Goal: Transaction & Acquisition: Obtain resource

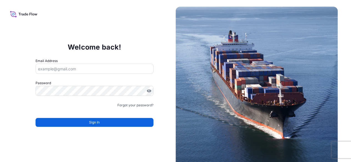
type input "ruben.diaz@psabdp.com"
click at [110, 118] on div "Sign In" at bounding box center [94, 121] width 118 height 12
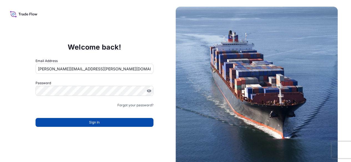
click at [111, 123] on button "Sign In" at bounding box center [94, 122] width 118 height 9
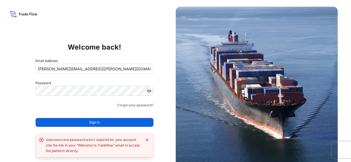
click at [108, 123] on button "Sign In" at bounding box center [94, 122] width 118 height 9
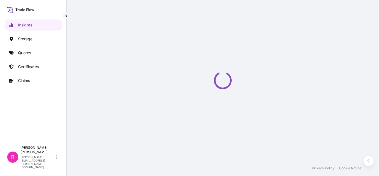
select select "2025"
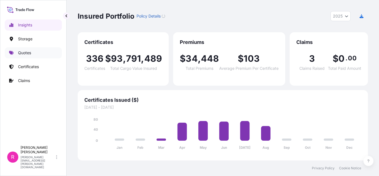
click at [26, 51] on p "Quotes" at bounding box center [24, 53] width 13 height 6
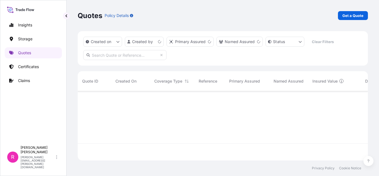
scroll to position [68, 286]
click at [350, 16] on p "Get a Quote" at bounding box center [352, 16] width 21 height 6
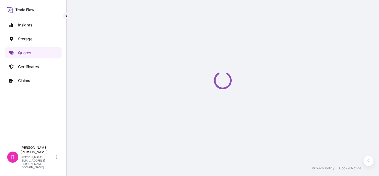
select select "Water"
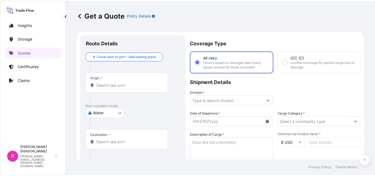
scroll to position [9, 0]
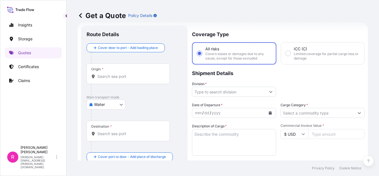
click at [119, 78] on input "Origin *" at bounding box center [129, 76] width 65 height 6
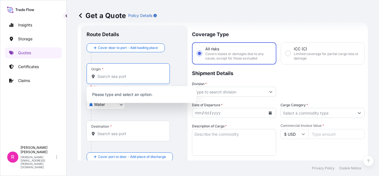
click at [120, 78] on input "Origin * Please select an origin" at bounding box center [129, 76] width 65 height 6
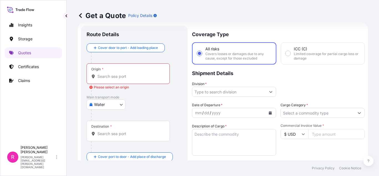
click at [113, 76] on input "Origin * Please select an origin" at bounding box center [129, 76] width 65 height 6
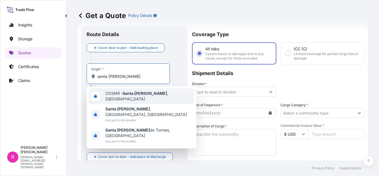
click at [141, 98] on div "COSMR - Santa Marta , Colombia" at bounding box center [141, 96] width 105 height 16
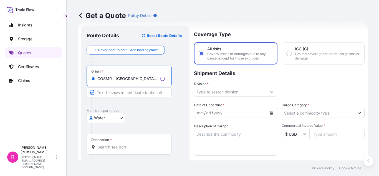
type input "COSMR - Santa Marta, Colombia"
click at [118, 144] on input "Destination *" at bounding box center [130, 147] width 67 height 6
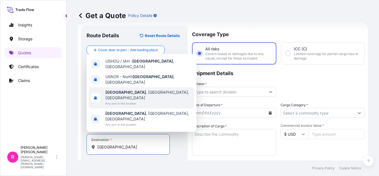
click at [136, 106] on span "Any port in this location" at bounding box center [148, 103] width 87 height 6
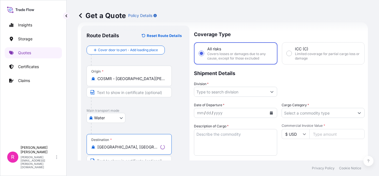
type input "Houston, TX, USA"
click at [233, 87] on input "Division *" at bounding box center [230, 92] width 73 height 10
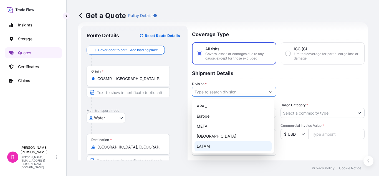
click at [211, 143] on div "LATAM" at bounding box center [232, 146] width 77 height 10
type input "LATAM"
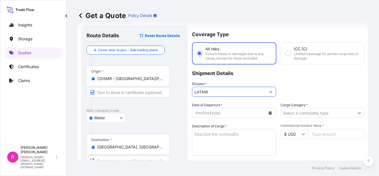
click at [269, 111] on icon "Calendar" at bounding box center [270, 112] width 3 height 3
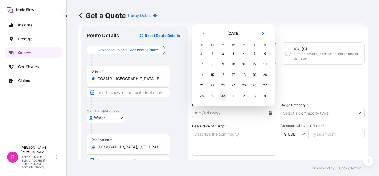
click at [223, 96] on div "30" at bounding box center [223, 96] width 10 height 10
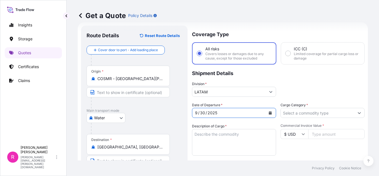
drag, startPoint x: 308, startPoint y: 112, endPoint x: 308, endPoint y: 116, distance: 4.0
click at [308, 112] on input "Cargo Category *" at bounding box center [317, 113] width 73 height 10
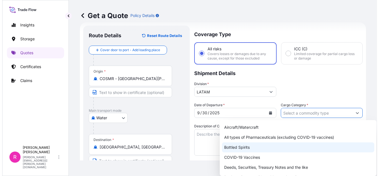
scroll to position [28, 0]
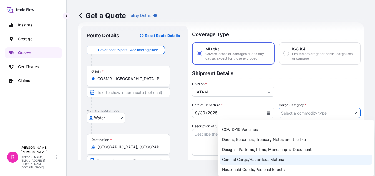
click at [255, 161] on div "General Cargo/Hazardous Material" at bounding box center [296, 159] width 152 height 10
type input "General Cargo/Hazardous Material"
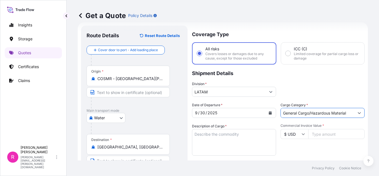
click at [215, 136] on textarea "Description of Cargo *" at bounding box center [234, 142] width 84 height 27
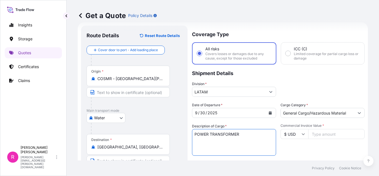
type textarea "POWER TRANSFORMER"
click at [322, 134] on input "Commercial Invoice Value *" at bounding box center [336, 134] width 56 height 10
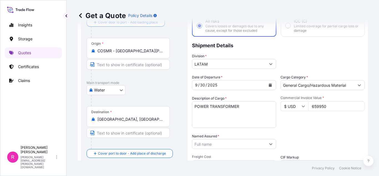
scroll to position [64, 0]
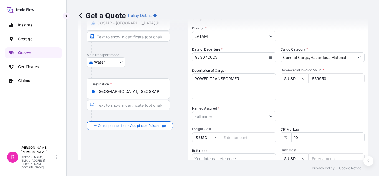
type input "659950"
drag, startPoint x: 252, startPoint y: 124, endPoint x: 247, endPoint y: 121, distance: 5.2
click at [252, 124] on div "Date of Departure * 9 / 30 / 2025 Cargo Category * General Cargo/Hazardous Mate…" at bounding box center [278, 116] width 172 height 138
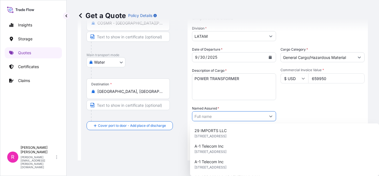
click at [247, 120] on input "Named Assured *" at bounding box center [228, 116] width 73 height 10
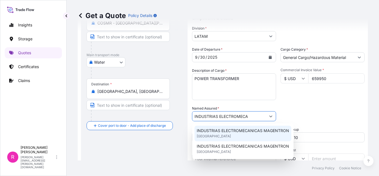
click at [233, 133] on div "INDUSTRIAS ELECTROMECANICAS MAGENTRON United Kingdom" at bounding box center [242, 133] width 97 height 16
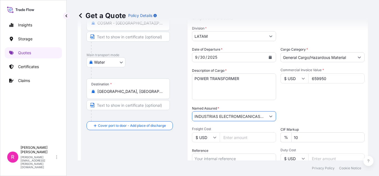
scroll to position [92, 0]
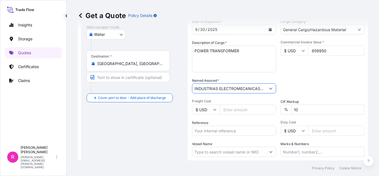
type input "INDUSTRIAS ELECTROMECANICAS MAGENTRON"
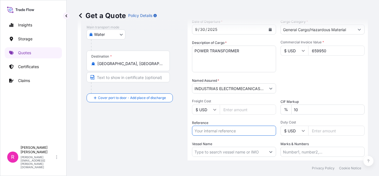
click at [231, 132] on input "Reference" at bounding box center [234, 130] width 84 height 10
click at [227, 132] on input "Reference" at bounding box center [234, 130] width 84 height 10
click at [243, 110] on input "Freight Cost" at bounding box center [248, 109] width 56 height 10
click at [238, 128] on input "Reference" at bounding box center [234, 130] width 84 height 10
paste input "EXPO 241-25 - TESLA INC"
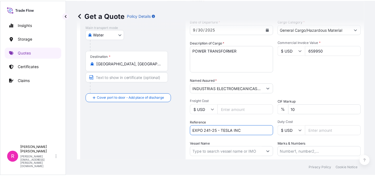
scroll to position [120, 0]
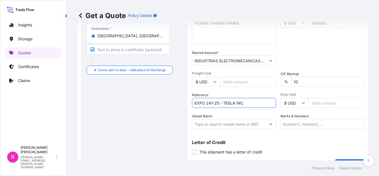
type input "EXPO 241-25 - TESLA INC"
click at [249, 127] on input "Vessel Name" at bounding box center [228, 124] width 73 height 10
click at [210, 116] on label "Vessel Name" at bounding box center [202, 116] width 20 height 6
click at [210, 119] on input "Vessel Name" at bounding box center [228, 124] width 73 height 10
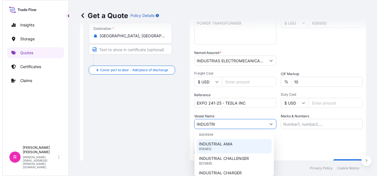
scroll to position [0, 0]
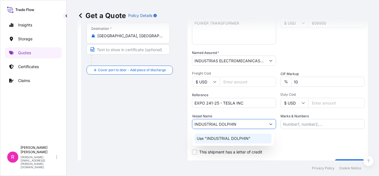
click at [247, 137] on p "Use "INDUSTRIAL DOLPHIN"" at bounding box center [224, 138] width 54 height 6
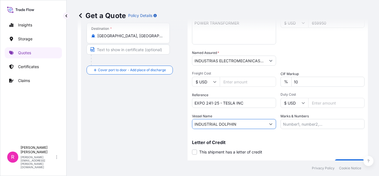
type input "INDUSTRIAL DOLPHIN"
click at [325, 129] on div "Coverage Type All risks Covers losses or damages due to any cause, except for t…" at bounding box center [278, 42] width 172 height 255
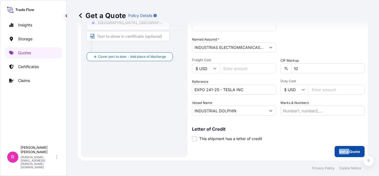
drag, startPoint x: 347, startPoint y: 141, endPoint x: 342, endPoint y: 155, distance: 14.5
click at [344, 151] on div "Coverage Type All risks Covers losses or damages due to any cause, except for t…" at bounding box center [278, 28] width 172 height 255
click at [342, 153] on p "Get a Quote" at bounding box center [349, 151] width 21 height 6
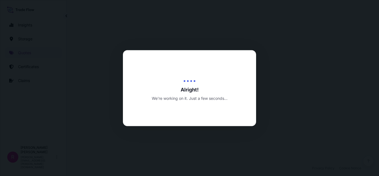
select select "Water"
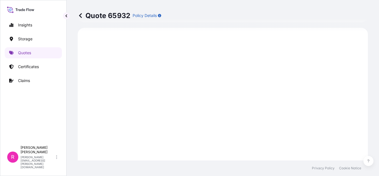
scroll to position [465, 0]
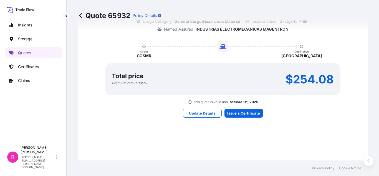
click at [247, 107] on div "Here's your insurance offer Primary Assured Colombia All risk coverage Cargo Ca…" at bounding box center [222, 44] width 275 height 407
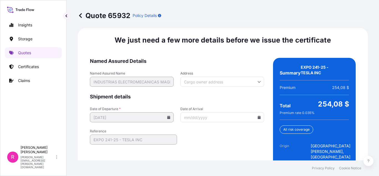
click at [258, 115] on icon at bounding box center [259, 116] width 3 height 3
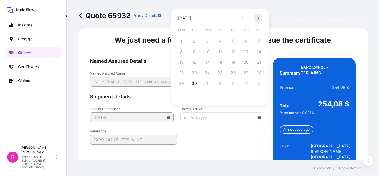
click at [259, 18] on button at bounding box center [257, 18] width 9 height 9
drag, startPoint x: 241, startPoint y: 18, endPoint x: 240, endPoint y: 24, distance: 6.3
click at [241, 18] on icon at bounding box center [242, 17] width 2 height 3
click at [182, 117] on form "Named Assured Details Named Assured Name INDUSTRIAS ELECTROMECANICAS MAGENTRON …" at bounding box center [177, 129] width 174 height 142
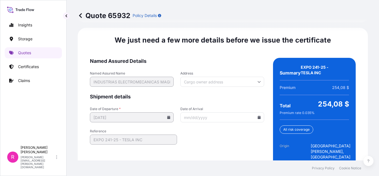
click at [258, 115] on icon at bounding box center [259, 116] width 3 height 3
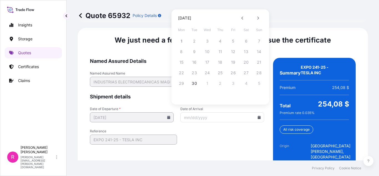
click at [241, 122] on form "Named Assured Details Named Assured Name INDUSTRIAS ELECTROMECANICAS MAGENTRON …" at bounding box center [177, 129] width 174 height 142
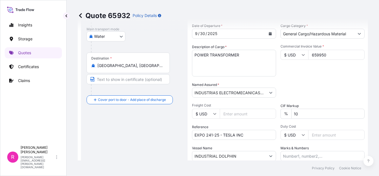
scroll to position [60, 0]
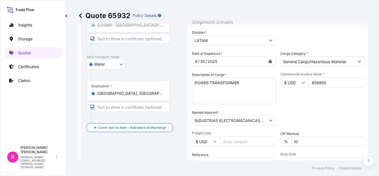
click at [268, 35] on div "Division * LATAM" at bounding box center [234, 38] width 84 height 16
click at [267, 35] on div "LATAM" at bounding box center [234, 40] width 84 height 10
drag, startPoint x: 269, startPoint y: 32, endPoint x: 265, endPoint y: 39, distance: 7.8
click at [268, 33] on div "Division * LATAM" at bounding box center [234, 38] width 84 height 16
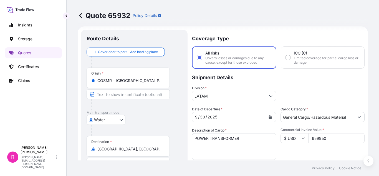
drag, startPoint x: 262, startPoint y: 89, endPoint x: 270, endPoint y: 87, distance: 8.6
click at [264, 88] on div "Division * LATAM" at bounding box center [234, 93] width 84 height 16
click at [266, 90] on div "Division * LATAM" at bounding box center [234, 93] width 84 height 16
click at [268, 89] on div "Division * LATAM" at bounding box center [234, 93] width 84 height 16
click at [321, 37] on p "Coverage Type" at bounding box center [278, 38] width 172 height 17
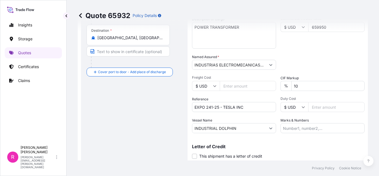
scroll to position [0, 0]
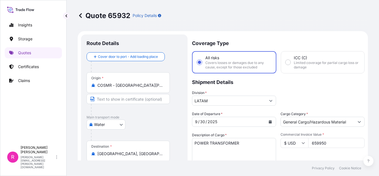
click at [267, 123] on button "Calendar" at bounding box center [270, 121] width 9 height 9
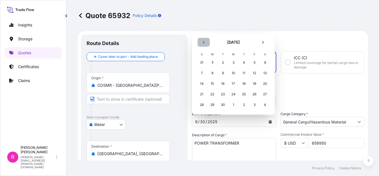
click at [206, 40] on button "Previous" at bounding box center [203, 42] width 12 height 9
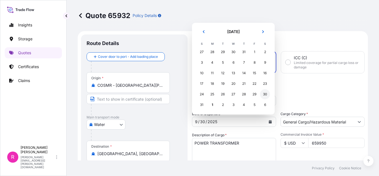
click at [264, 91] on div "30" at bounding box center [265, 94] width 10 height 10
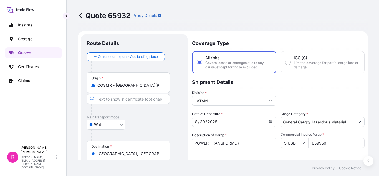
click at [292, 90] on div "Division * LATAM" at bounding box center [278, 98] width 172 height 16
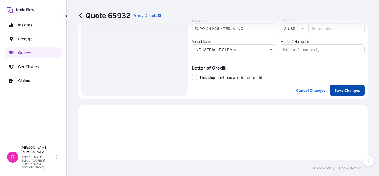
scroll to position [166, 0]
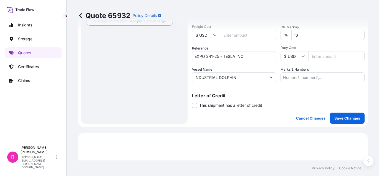
click at [340, 117] on p "Save Changes" at bounding box center [347, 118] width 26 height 6
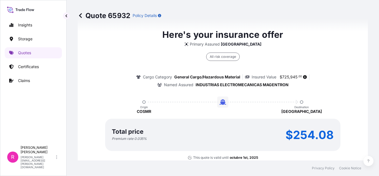
select select "Water"
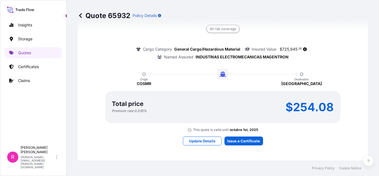
scroll to position [561, 0]
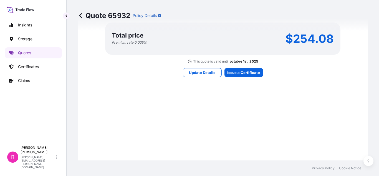
click at [246, 64] on div "Here's your insurance offer Primary Assured Colombia All risk coverage Cargo Ca…" at bounding box center [222, 4] width 275 height 407
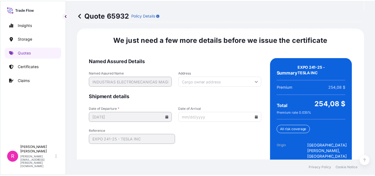
scroll to position [920, 0]
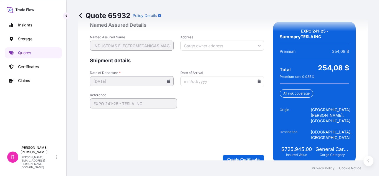
click at [259, 76] on input "Date of Arrival" at bounding box center [222, 81] width 84 height 10
click at [257, 79] on icon at bounding box center [258, 80] width 3 height 3
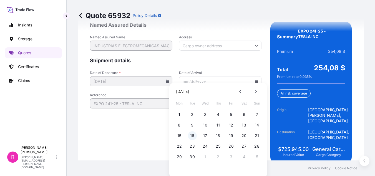
click at [192, 136] on button "16" at bounding box center [192, 135] width 9 height 9
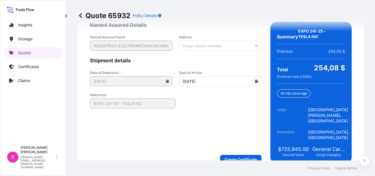
type input "[DATE]"
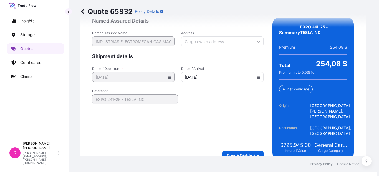
scroll to position [0, 0]
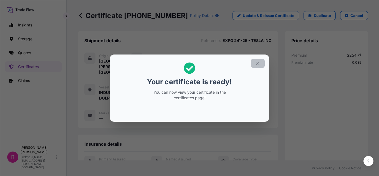
click at [258, 62] on icon "button" at bounding box center [257, 63] width 5 height 5
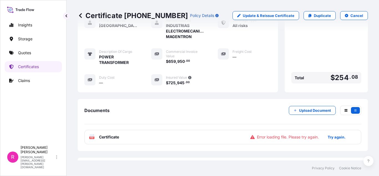
scroll to position [28, 0]
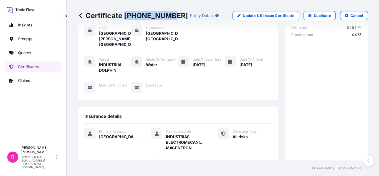
drag, startPoint x: 126, startPoint y: 16, endPoint x: 166, endPoint y: 15, distance: 39.9
click at [166, 15] on p "Certificate 31619-353-1" at bounding box center [133, 15] width 110 height 9
copy p "[PHONE_NUMBER]"
click at [45, 52] on link "Quotes" at bounding box center [33, 52] width 57 height 11
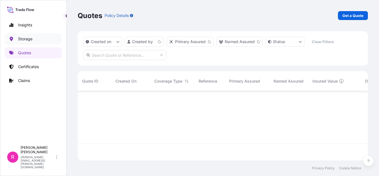
scroll to position [68, 286]
click at [348, 18] on link "Get a Quote" at bounding box center [353, 15] width 30 height 9
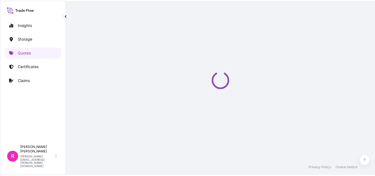
scroll to position [9, 0]
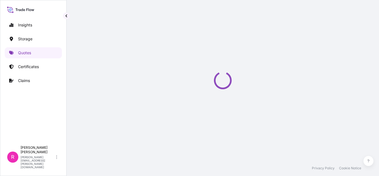
select select "Water"
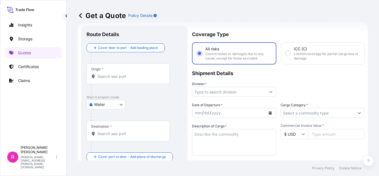
drag, startPoint x: 99, startPoint y: 82, endPoint x: 103, endPoint y: 82, distance: 3.4
click at [100, 82] on div "Origin *" at bounding box center [128, 73] width 83 height 21
click at [100, 79] on input "Origin *" at bounding box center [129, 76] width 65 height 6
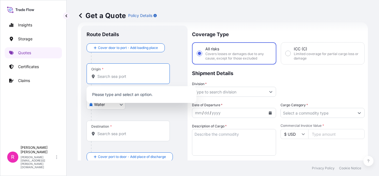
type input "c"
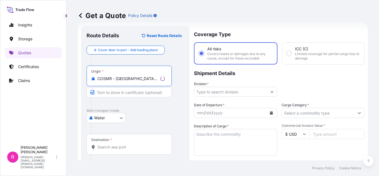
type input "COSMR - Santa Marta, Colombia"
click at [107, 147] on input "Destination *" at bounding box center [130, 147] width 67 height 6
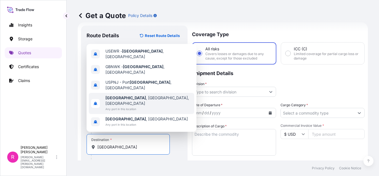
click at [131, 106] on span "Any port in this location" at bounding box center [148, 109] width 87 height 6
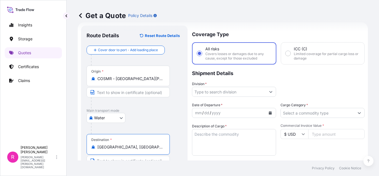
type input "Newark, NJ, USA"
click at [219, 94] on input "Division *" at bounding box center [228, 92] width 73 height 10
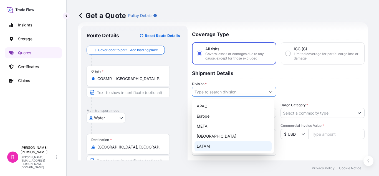
click at [221, 144] on div "LATAM" at bounding box center [232, 146] width 77 height 10
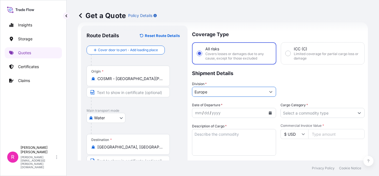
click at [269, 109] on button "Calendar" at bounding box center [270, 112] width 9 height 9
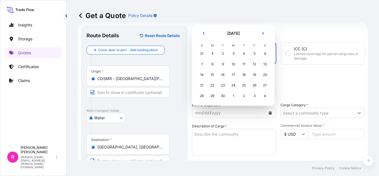
click at [256, 89] on div "26" at bounding box center [254, 85] width 10 height 10
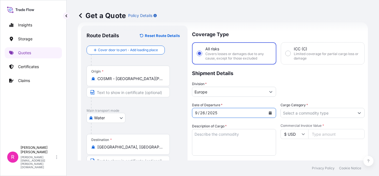
click at [269, 112] on icon "Calendar" at bounding box center [270, 112] width 3 height 3
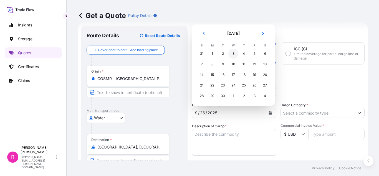
click at [232, 52] on div "3" at bounding box center [233, 54] width 10 height 10
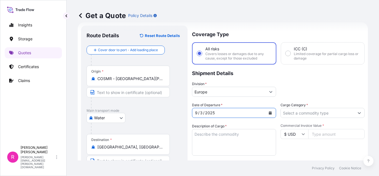
click at [270, 92] on button "Show suggestions" at bounding box center [271, 92] width 10 height 10
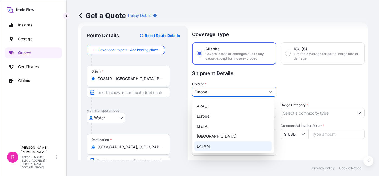
click at [209, 141] on div "LATAM" at bounding box center [232, 146] width 77 height 10
type input "LATAM"
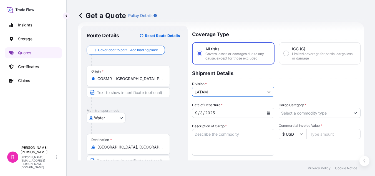
drag, startPoint x: 306, startPoint y: 111, endPoint x: 302, endPoint y: 118, distance: 8.7
click at [306, 111] on input "Cargo Category *" at bounding box center [315, 113] width 72 height 10
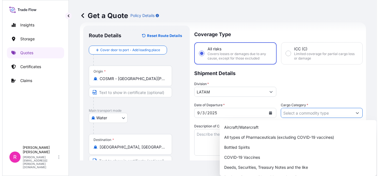
scroll to position [28, 0]
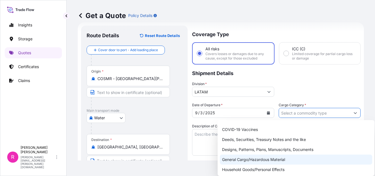
click at [250, 160] on div "General Cargo/Hazardous Material" at bounding box center [296, 159] width 152 height 10
type input "General Cargo/Hazardous Material"
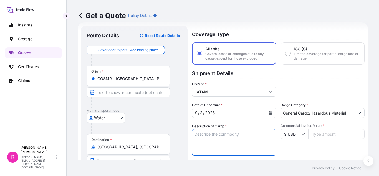
click at [210, 144] on textarea "Description of Cargo *" at bounding box center [234, 142] width 84 height 27
type textarea "POWER TRANSFORMER"
click at [332, 133] on input "Commercial Invoice Value *" at bounding box center [336, 134] width 56 height 10
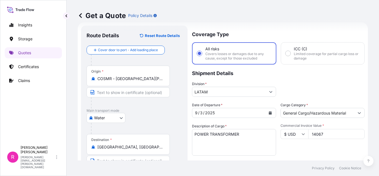
type input "140675"
type input "140675.3"
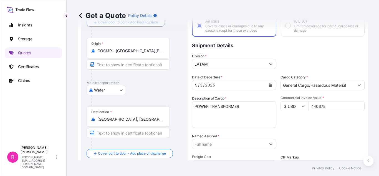
scroll to position [64, 0]
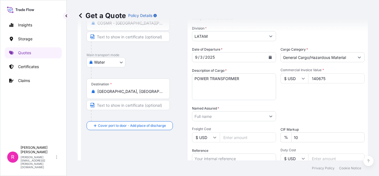
type input "140675"
click at [236, 111] on div "Named Assured *" at bounding box center [234, 113] width 84 height 16
click at [235, 117] on input "Named Assured *" at bounding box center [228, 116] width 73 height 10
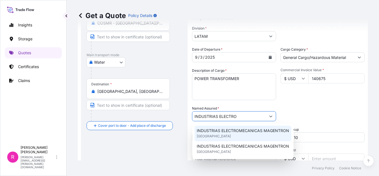
click at [233, 133] on div "INDUSTRIAS ELECTROMECANICAS MAGENTRON United Kingdom" at bounding box center [242, 133] width 97 height 16
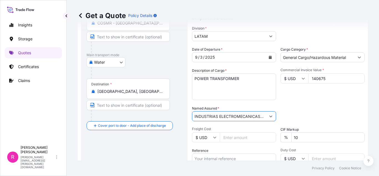
scroll to position [92, 0]
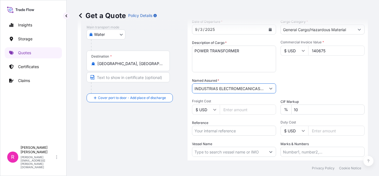
type input "INDUSTRIAS ELECTROMECANICAS MAGENTRON"
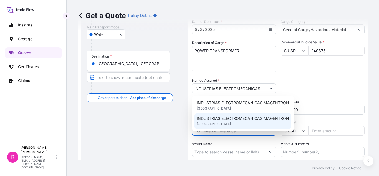
drag, startPoint x: 222, startPoint y: 130, endPoint x: 223, endPoint y: 126, distance: 3.4
click at [223, 126] on body "2 options available. 2 options available. Insights Storage Quotes Certificates …" at bounding box center [189, 88] width 379 height 176
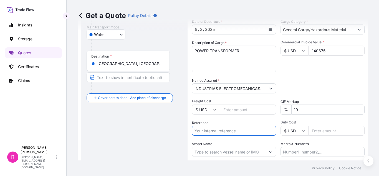
paste input "CO4061153658"
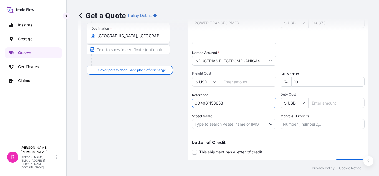
type input "CO4061153658"
click at [237, 124] on input "Vessel Name" at bounding box center [228, 124] width 73 height 10
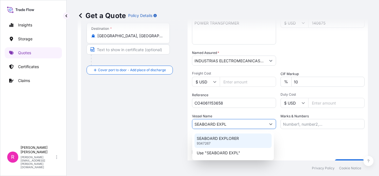
click at [235, 141] on div "SEABOARD EXPLORER 9347267" at bounding box center [232, 140] width 77 height 14
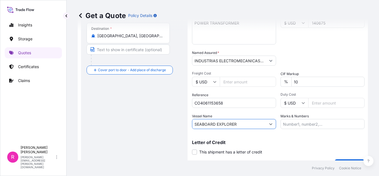
scroll to position [133, 0]
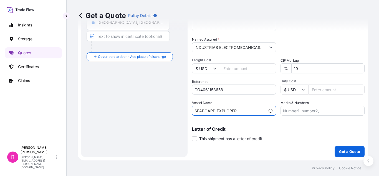
type input "SEABOARD EXPLORER"
click at [352, 148] on button "Get a Quote" at bounding box center [349, 151] width 30 height 11
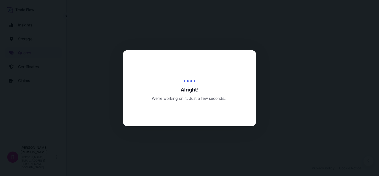
select select "Water"
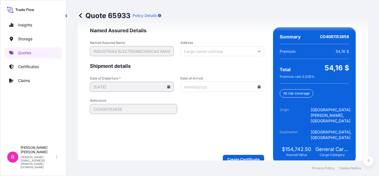
scroll to position [853, 0]
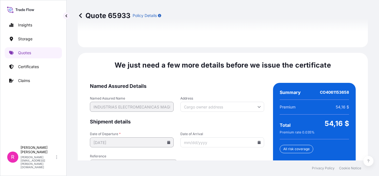
drag, startPoint x: 254, startPoint y: 107, endPoint x: 260, endPoint y: 106, distance: 6.3
click at [260, 106] on form "Named Assured Details Named Assured Name INDUSTRIAS ELECTROMECANICAS MAGENTRON …" at bounding box center [177, 151] width 174 height 136
click at [254, 137] on input "Date of Arrival" at bounding box center [222, 142] width 84 height 10
click at [258, 140] on icon at bounding box center [259, 141] width 3 height 3
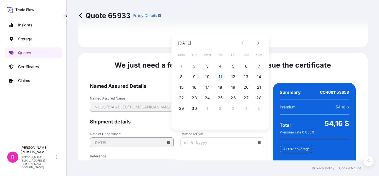
click at [216, 77] on div "8 9 10 11 12 13 14" at bounding box center [220, 77] width 89 height 10
click at [217, 77] on button "11" at bounding box center [220, 76] width 9 height 9
type input "[DATE]"
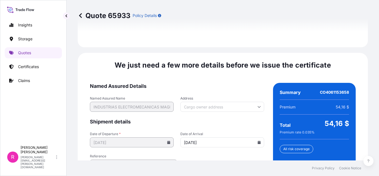
scroll to position [909, 0]
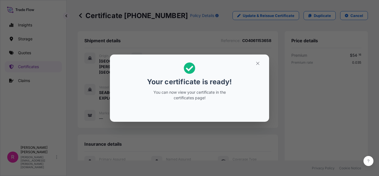
click at [255, 60] on button "button" at bounding box center [258, 63] width 14 height 9
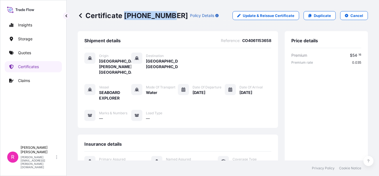
drag, startPoint x: 124, startPoint y: 13, endPoint x: 162, endPoint y: 17, distance: 37.9
click at [166, 15] on p "Certificate 31619-354-1" at bounding box center [133, 15] width 110 height 9
copy p "[PHONE_NUMBER]"
click at [27, 59] on div "Insights Storage Quotes Certificates Claims" at bounding box center [33, 78] width 57 height 128
click at [28, 54] on p "Quotes" at bounding box center [24, 53] width 13 height 6
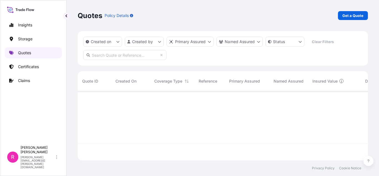
scroll to position [68, 286]
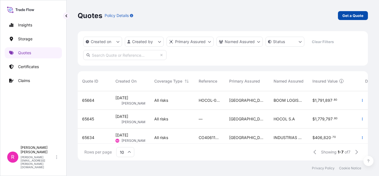
click at [348, 18] on p "Get a Quote" at bounding box center [352, 16] width 21 height 6
select select "Water"
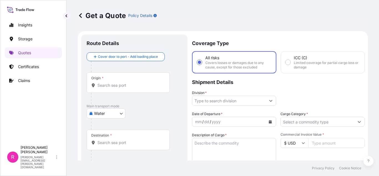
scroll to position [9, 0]
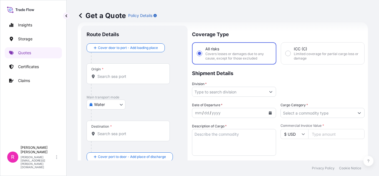
click at [148, 70] on div "Origin *" at bounding box center [128, 73] width 83 height 21
click at [148, 73] on input "Origin *" at bounding box center [129, 76] width 65 height 6
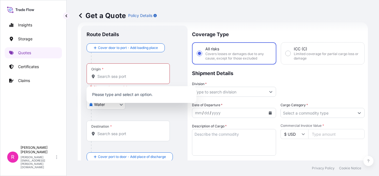
click at [148, 72] on div "Origin *" at bounding box center [128, 73] width 83 height 21
click at [148, 73] on input "Origin * Please select an origin" at bounding box center [129, 76] width 65 height 6
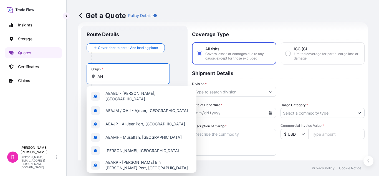
type input "A"
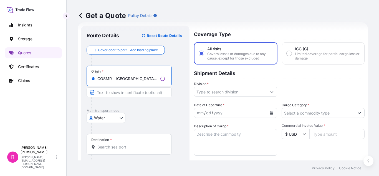
scroll to position [37, 0]
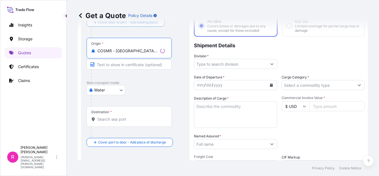
type input "COSMR - Santa Marta, Colombia"
click at [118, 120] on input "Destination *" at bounding box center [130, 119] width 67 height 6
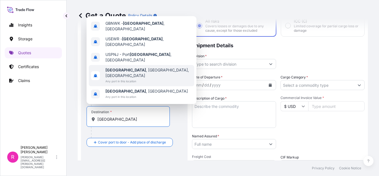
click at [149, 77] on div "Newark , NJ, USA Any port in this location" at bounding box center [141, 75] width 105 height 21
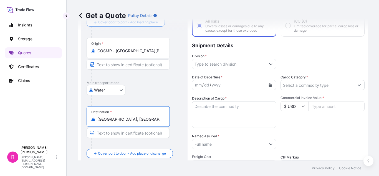
type input "Newark, NJ, USA"
click at [245, 62] on input "Division *" at bounding box center [228, 64] width 73 height 10
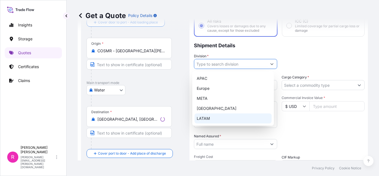
click at [221, 115] on div "LATAM" at bounding box center [232, 118] width 77 height 10
type input "LATAM"
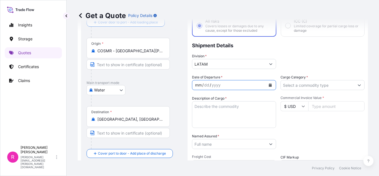
click at [255, 84] on div "mm / dd / yyyy" at bounding box center [228, 85] width 73 height 10
click at [266, 83] on button "Calendar" at bounding box center [270, 84] width 9 height 9
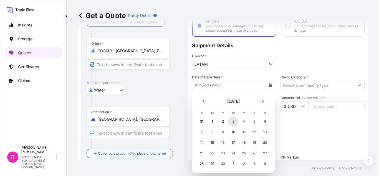
click at [230, 121] on div "3" at bounding box center [233, 121] width 10 height 10
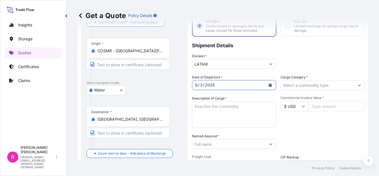
click at [296, 86] on input "Cargo Category *" at bounding box center [317, 85] width 73 height 10
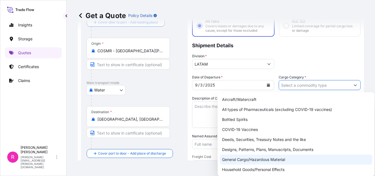
click at [248, 156] on div "General Cargo/Hazardous Material" at bounding box center [296, 159] width 152 height 10
type input "General Cargo/Hazardous Material"
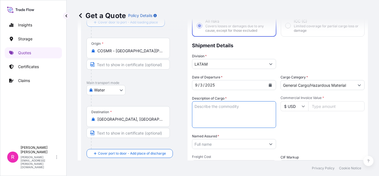
click at [220, 109] on textarea "Description of Cargo *" at bounding box center [234, 114] width 84 height 27
type textarea "POWER TRANSFORMER"
click at [325, 107] on input "Commercial Invoice Value *" at bounding box center [336, 106] width 56 height 10
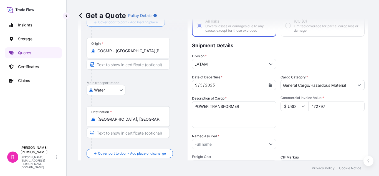
scroll to position [64, 0]
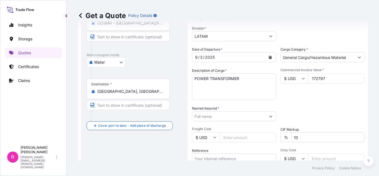
type input "172797"
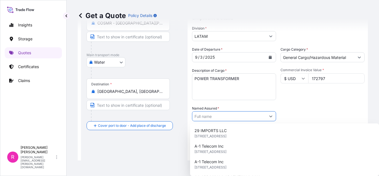
drag, startPoint x: 220, startPoint y: 113, endPoint x: 222, endPoint y: 118, distance: 5.7
click at [220, 113] on input "Named Assured *" at bounding box center [228, 116] width 73 height 10
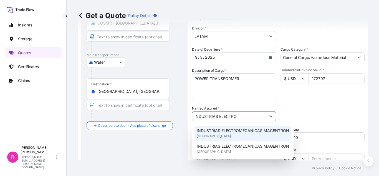
click at [230, 131] on span "INDUSTRIAS ELECTROMECANICAS MAGENTRON" at bounding box center [243, 131] width 92 height 6
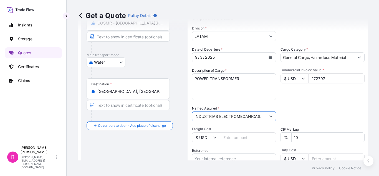
scroll to position [120, 0]
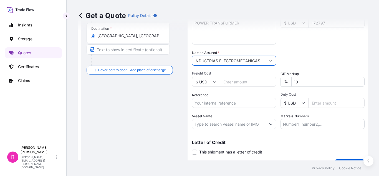
type input "INDUSTRIAS ELECTROMECANICAS MAGENTRON"
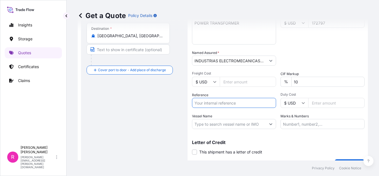
click at [227, 106] on input "Reference" at bounding box center [234, 103] width 84 height 10
type input "R"
drag, startPoint x: 225, startPoint y: 105, endPoint x: 227, endPoint y: 109, distance: 4.0
click at [227, 109] on div "Date of Departure * 9 / 3 / 2025 Cargo Category * General Cargo/Hazardous Mater…" at bounding box center [278, 60] width 172 height 138
paste input "EXPO 250-25 NATIONAL"
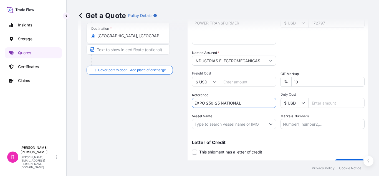
scroll to position [133, 0]
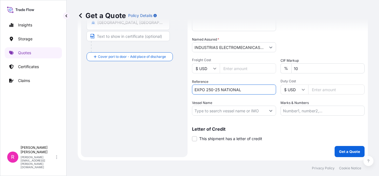
type input "EXPO 250-25 NATIONAL"
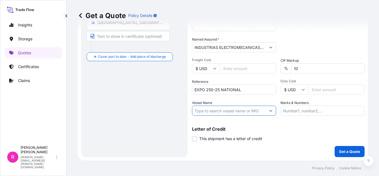
drag, startPoint x: 247, startPoint y: 111, endPoint x: 250, endPoint y: 111, distance: 3.1
click at [247, 111] on input "Vessel Name" at bounding box center [228, 110] width 73 height 10
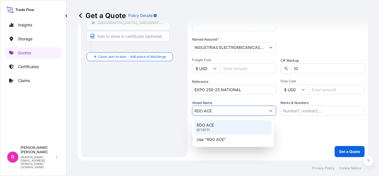
click at [231, 121] on div "RDO ACE 9779771" at bounding box center [232, 127] width 77 height 14
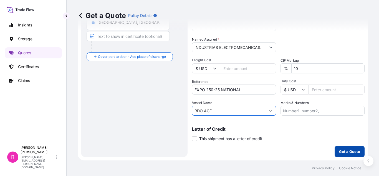
type input "RDO ACE"
click at [347, 150] on p "Get a Quote" at bounding box center [349, 151] width 21 height 6
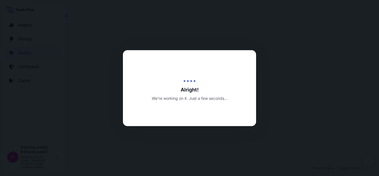
select select "Water"
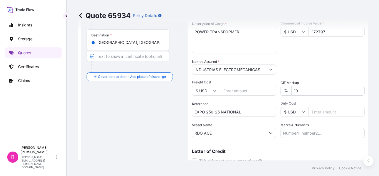
scroll to position [166, 0]
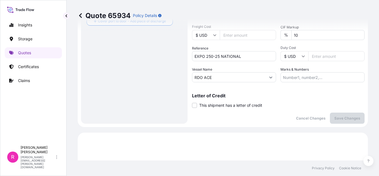
click at [212, 105] on span "This shipment has a letter of credit" at bounding box center [230, 105] width 63 height 6
click at [192, 102] on input "This shipment has a letter of credit" at bounding box center [192, 102] width 0 height 0
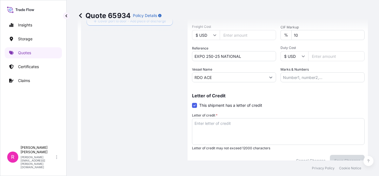
click at [209, 77] on input "RDO ACE" at bounding box center [228, 77] width 73 height 10
drag, startPoint x: 211, startPoint y: 79, endPoint x: 217, endPoint y: 79, distance: 6.4
click at [211, 79] on input "RDO ACE" at bounding box center [228, 77] width 73 height 10
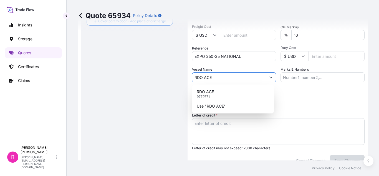
click at [270, 78] on button "Show suggestions" at bounding box center [271, 77] width 10 height 10
type input "R"
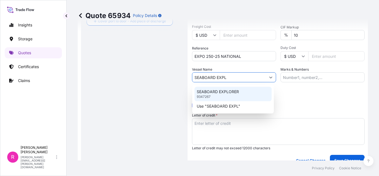
click at [252, 89] on div "SEABOARD EXPLORER 9347267" at bounding box center [232, 94] width 77 height 14
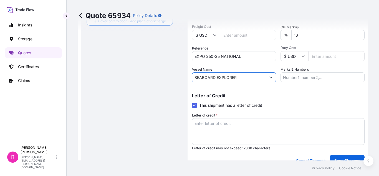
scroll to position [194, 0]
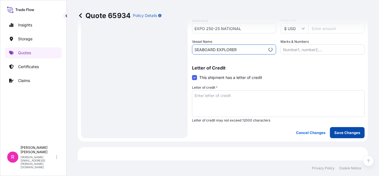
type input "SEABOARD EXPLORER"
click at [348, 130] on p "Save Changes" at bounding box center [347, 133] width 26 height 6
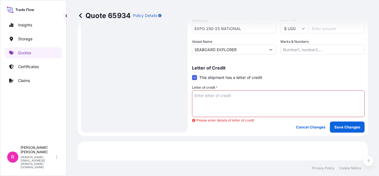
drag, startPoint x: 194, startPoint y: 78, endPoint x: 205, endPoint y: 82, distance: 11.3
click at [194, 78] on span at bounding box center [194, 77] width 5 height 5
click at [192, 74] on input "This shipment has a letter of credit" at bounding box center [192, 74] width 0 height 0
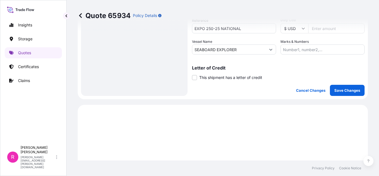
drag, startPoint x: 335, startPoint y: 84, endPoint x: 338, endPoint y: 92, distance: 9.0
click at [338, 92] on p "Save Changes" at bounding box center [347, 90] width 26 height 6
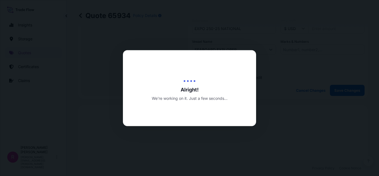
scroll to position [271, 0]
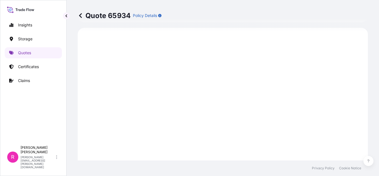
select select "Water"
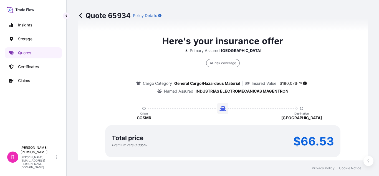
scroll to position [878, 0]
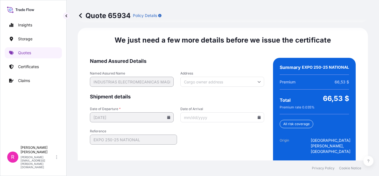
click at [258, 115] on icon at bounding box center [259, 116] width 3 height 3
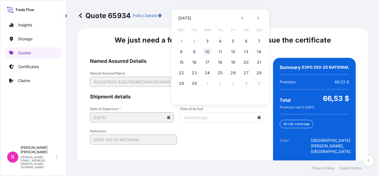
click at [210, 51] on button "10" at bounding box center [207, 51] width 9 height 9
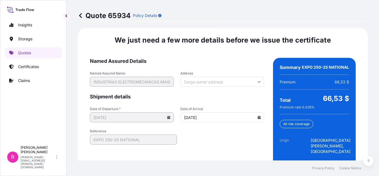
type input "[DATE]"
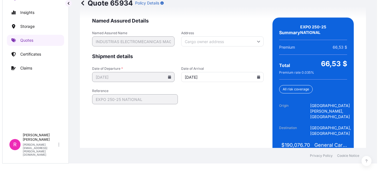
scroll to position [906, 0]
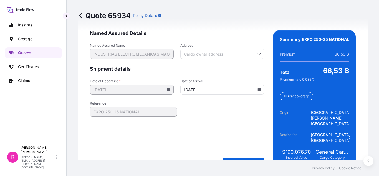
click at [238, 144] on form "Named Assured Details Named Assured Name INDUSTRIAS ELECTROMECANICAS MAGENTRON …" at bounding box center [177, 98] width 174 height 136
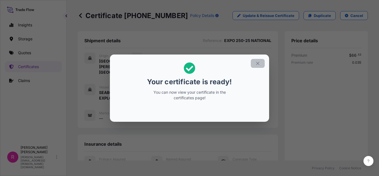
click at [261, 60] on button "button" at bounding box center [258, 63] width 14 height 9
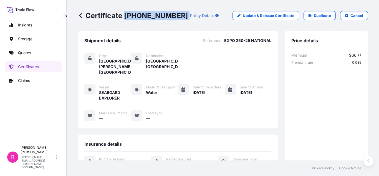
drag, startPoint x: 127, startPoint y: 12, endPoint x: 167, endPoint y: 14, distance: 40.8
click at [167, 14] on div "Certificate 31619-355-1 Policy Details" at bounding box center [148, 15] width 141 height 9
copy p "[PHONE_NUMBER]"
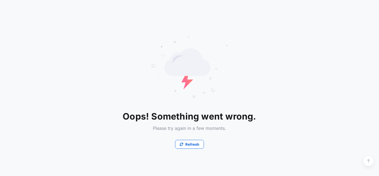
click at [192, 145] on p "Refresh" at bounding box center [192, 144] width 14 height 6
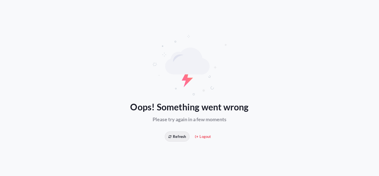
drag, startPoint x: 176, startPoint y: 130, endPoint x: 179, endPoint y: 131, distance: 3.2
click at [177, 130] on div "Oops! Something went wrong Please try again in a few moments Refresh Logout" at bounding box center [189, 87] width 379 height 107
click at [184, 134] on span "Refresh" at bounding box center [176, 136] width 17 height 6
click at [182, 136] on span "Refresh" at bounding box center [176, 136] width 17 height 6
click at [200, 134] on span "Logout" at bounding box center [203, 136] width 16 height 6
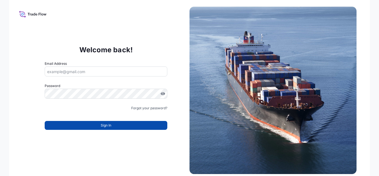
type input "[PERSON_NAME][EMAIL_ADDRESS][PERSON_NAME][DOMAIN_NAME]"
click at [136, 122] on button "Sign In" at bounding box center [106, 125] width 123 height 9
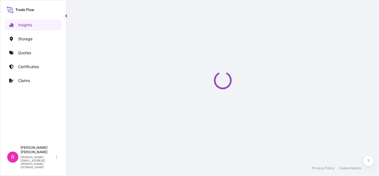
select select "2025"
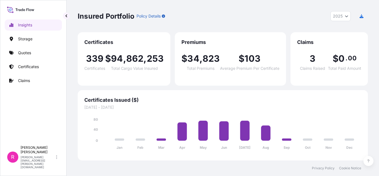
click at [40, 69] on link "Certificates" at bounding box center [33, 66] width 57 height 11
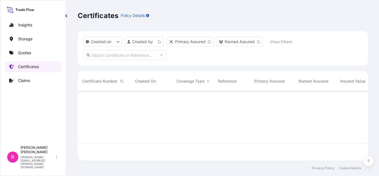
scroll to position [68, 286]
drag, startPoint x: 100, startPoint y: 55, endPoint x: 116, endPoint y: 57, distance: 15.7
click at [100, 55] on input "text" at bounding box center [124, 55] width 83 height 10
paste input "EXPO 250-25 NATIONAL"
type input "EXPO 250-25 NATIONAL"
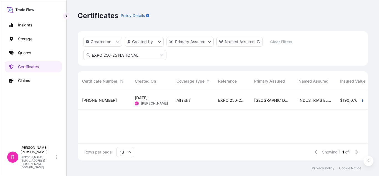
click at [130, 105] on div "[DATE] RD [PERSON_NAME]" at bounding box center [151, 100] width 42 height 19
